Goal: Information Seeking & Learning: Understand process/instructions

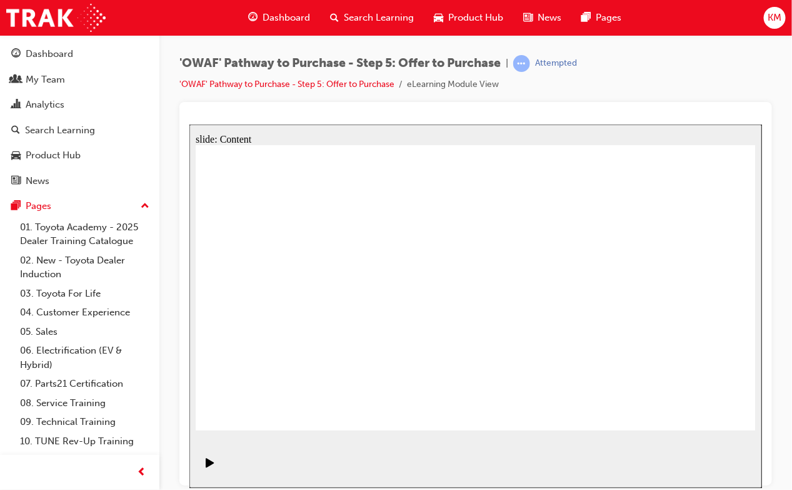
click at [713, 126] on div "slide: Content Vector.svg Rectangle 1 Group 1 “I will always be transparent and…" at bounding box center [475, 305] width 573 height 363
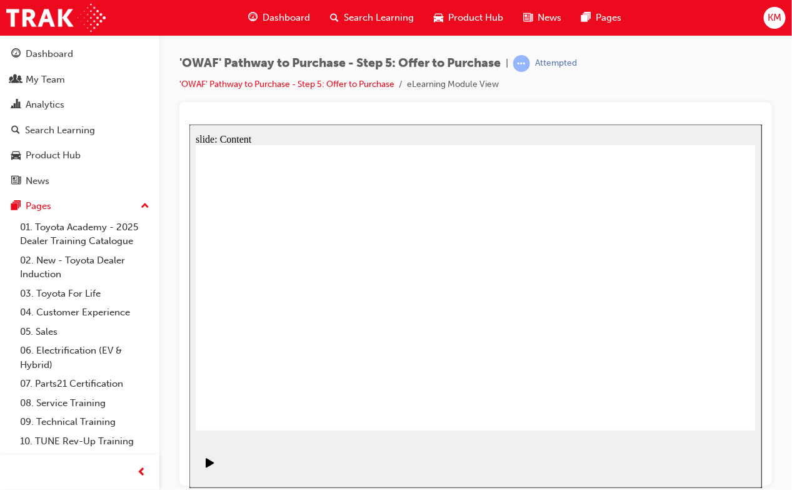
drag, startPoint x: 296, startPoint y: 306, endPoint x: 298, endPoint y: 318, distance: 11.9
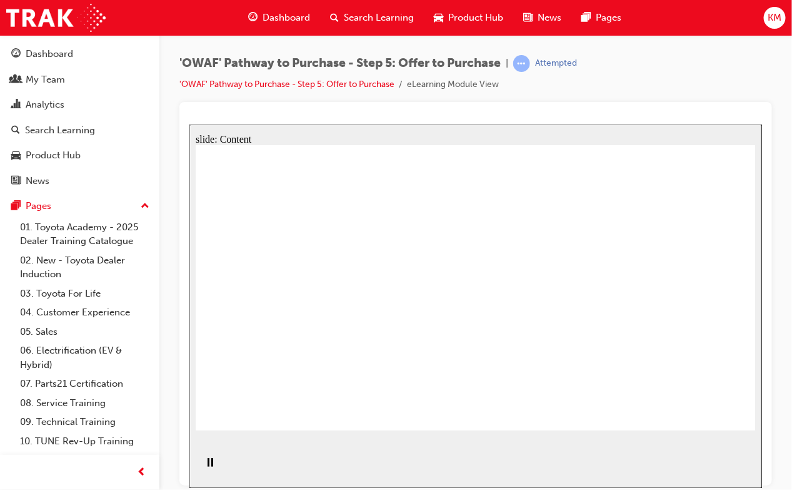
drag, startPoint x: 409, startPoint y: 291, endPoint x: 450, endPoint y: 281, distance: 41.8
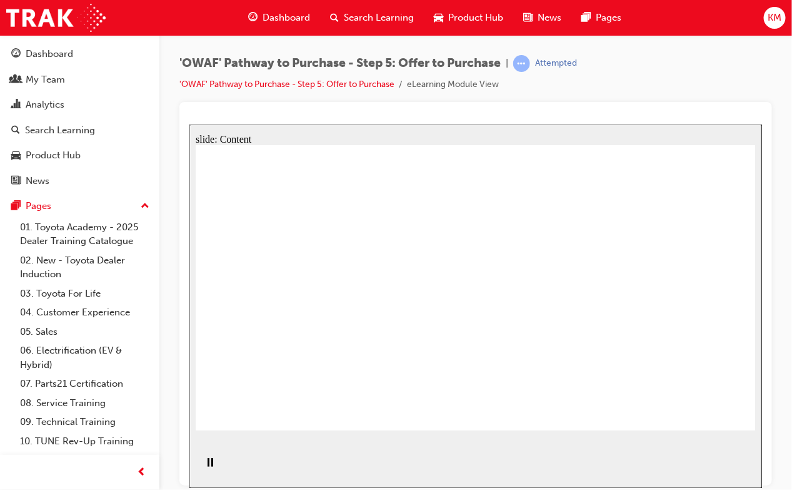
drag, startPoint x: 445, startPoint y: 294, endPoint x: 475, endPoint y: 258, distance: 46.7
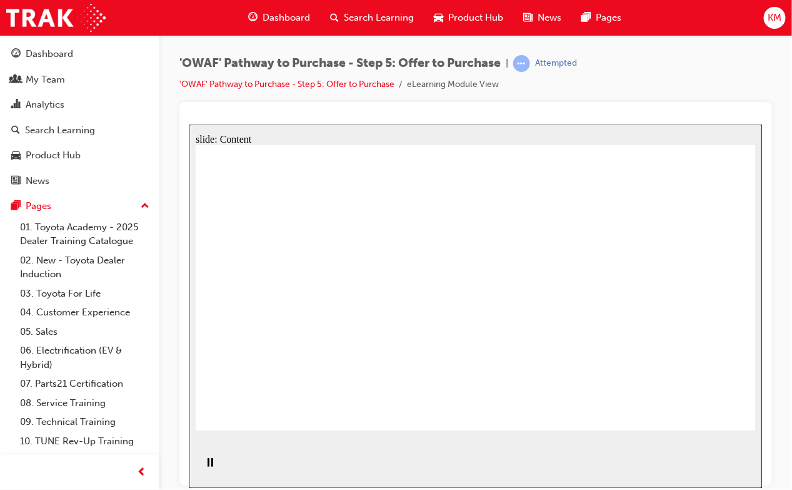
drag, startPoint x: 635, startPoint y: 234, endPoint x: 635, endPoint y: 244, distance: 10.0
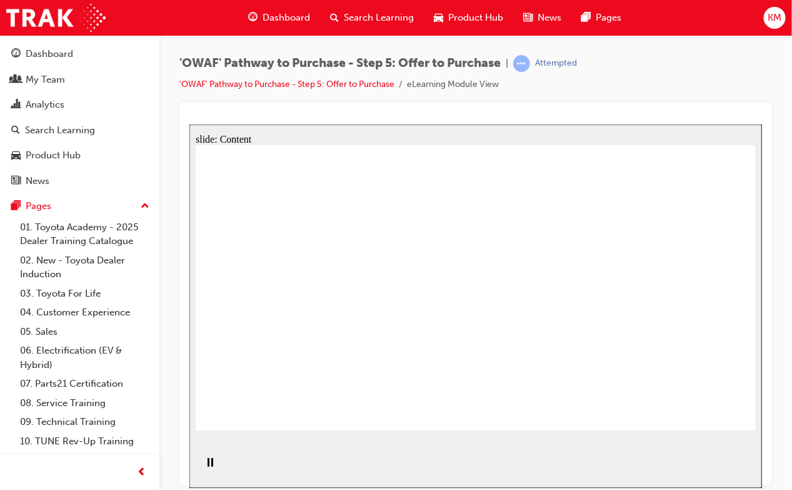
drag, startPoint x: 616, startPoint y: 206, endPoint x: 619, endPoint y: 221, distance: 15.2
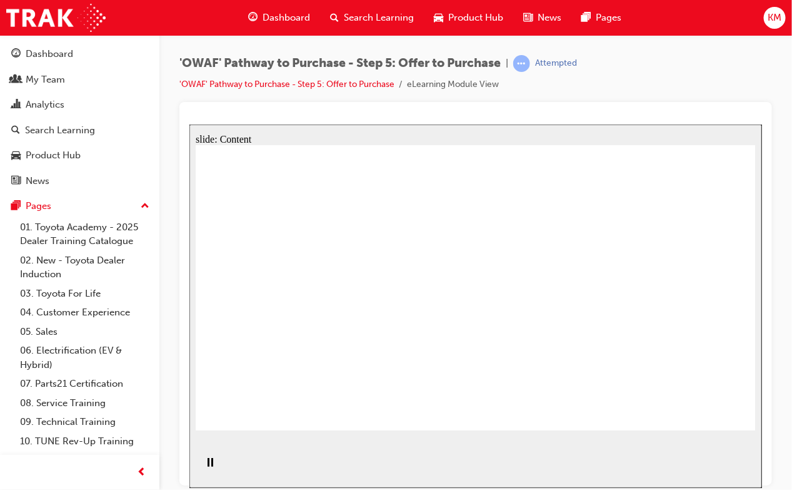
drag, startPoint x: 620, startPoint y: 257, endPoint x: 614, endPoint y: 306, distance: 49.7
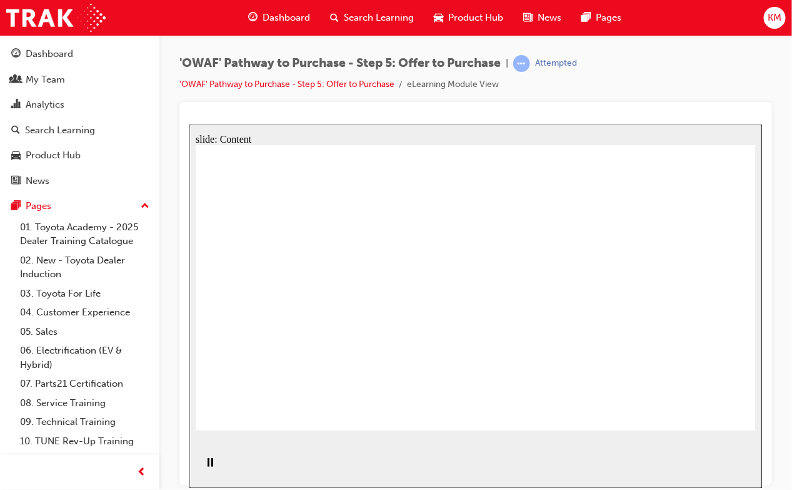
drag, startPoint x: 614, startPoint y: 306, endPoint x: 582, endPoint y: 337, distance: 44.2
drag, startPoint x: 569, startPoint y: 347, endPoint x: 419, endPoint y: 362, distance: 150.2
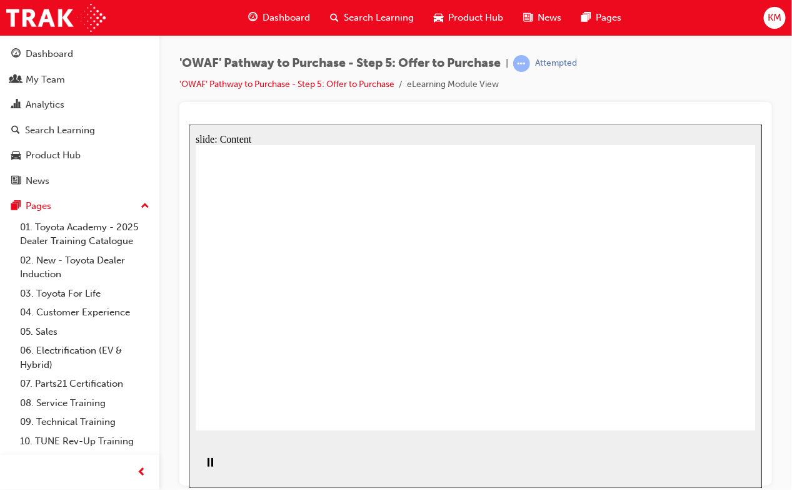
drag, startPoint x: 479, startPoint y: 290, endPoint x: 478, endPoint y: 314, distance: 24.4
